Goal: Task Accomplishment & Management: Manage account settings

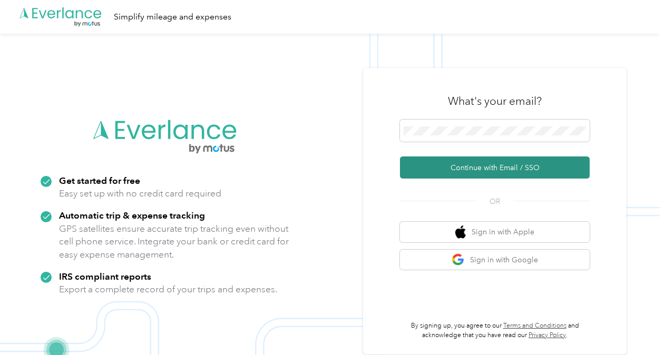
click at [498, 173] on button "Continue with Email / SSO" at bounding box center [495, 167] width 190 height 22
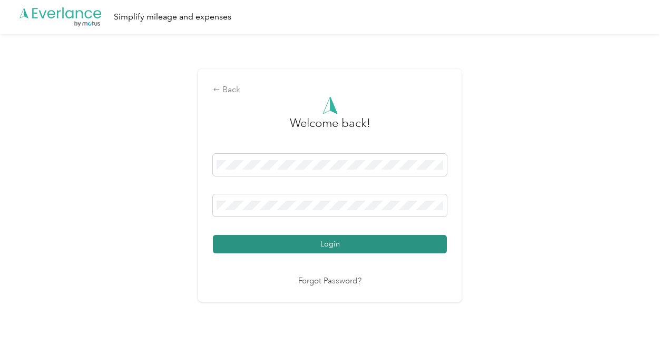
click at [320, 244] on button "Login" at bounding box center [330, 244] width 234 height 18
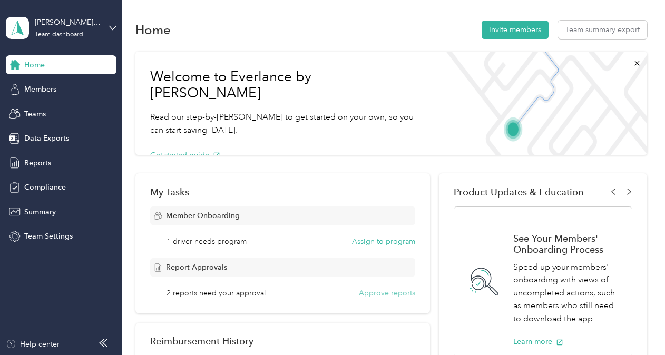
click at [399, 291] on button "Approve reports" at bounding box center [387, 293] width 56 height 11
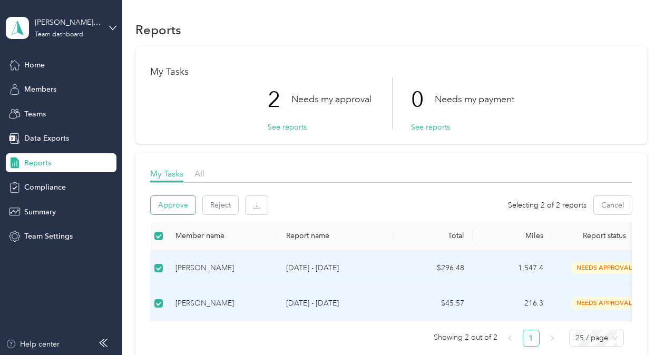
click at [178, 208] on button "Approve" at bounding box center [173, 205] width 45 height 18
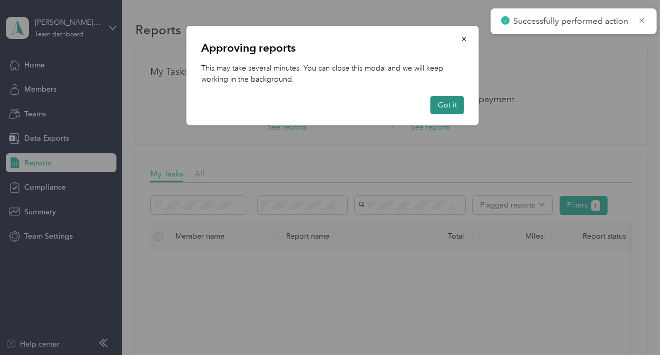
click at [446, 105] on button "Got it" at bounding box center [447, 105] width 34 height 18
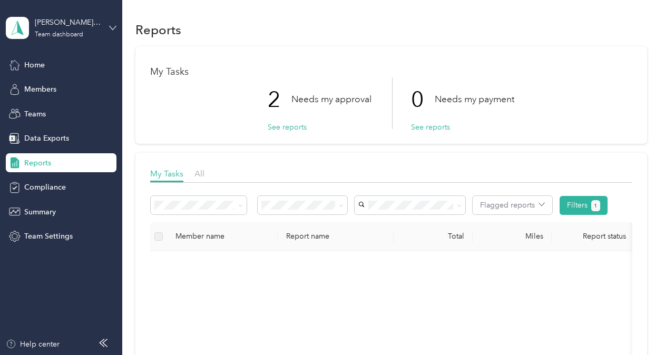
click at [113, 27] on icon at bounding box center [112, 27] width 7 height 7
click at [36, 133] on div "Log out" at bounding box center [35, 131] width 41 height 11
